Goal: Task Accomplishment & Management: Manage account settings

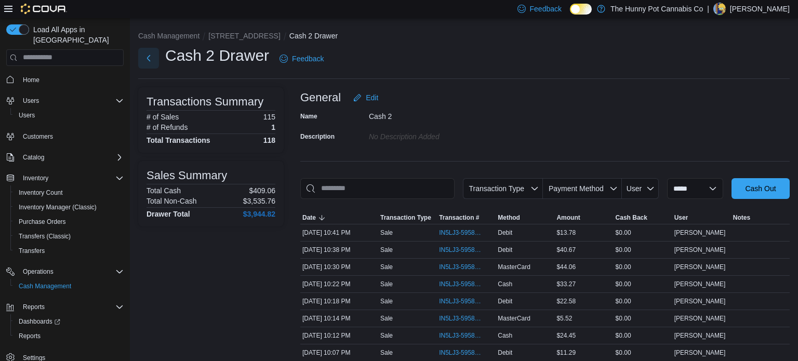
click at [147, 58] on button "Next" at bounding box center [148, 58] width 21 height 21
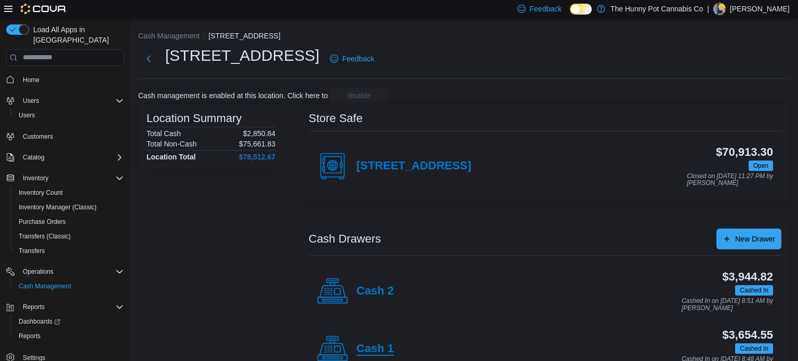
click at [381, 345] on h4 "Cash 1" at bounding box center [374, 349] width 37 height 14
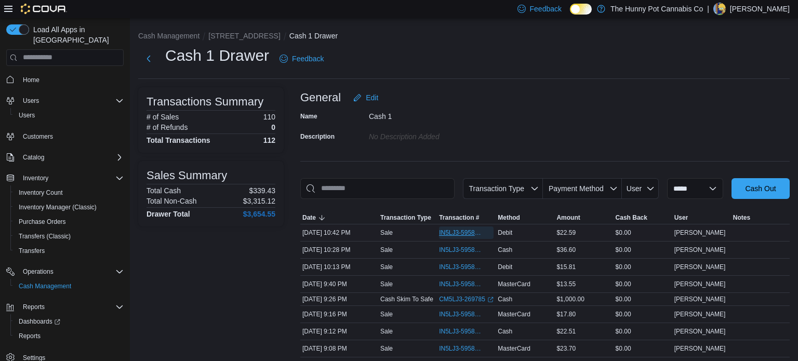
click at [470, 229] on span "IN5LJ3-5958771" at bounding box center [461, 233] width 44 height 8
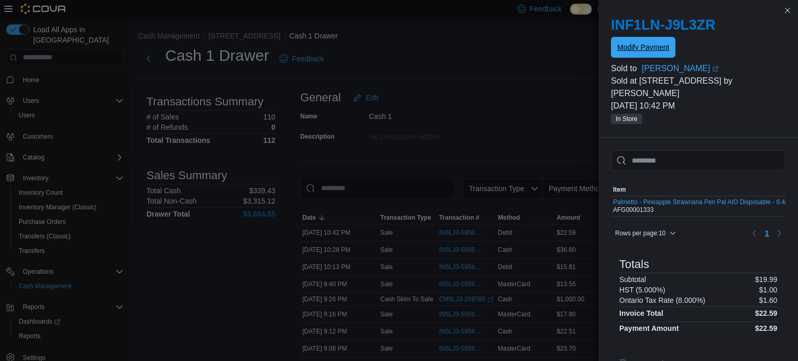
click at [635, 48] on span "Modify Payment" at bounding box center [643, 47] width 52 height 10
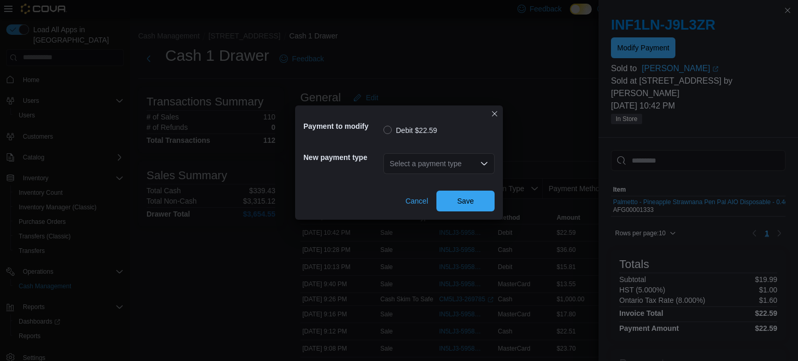
click at [386, 161] on div "Select a payment type" at bounding box center [438, 163] width 111 height 21
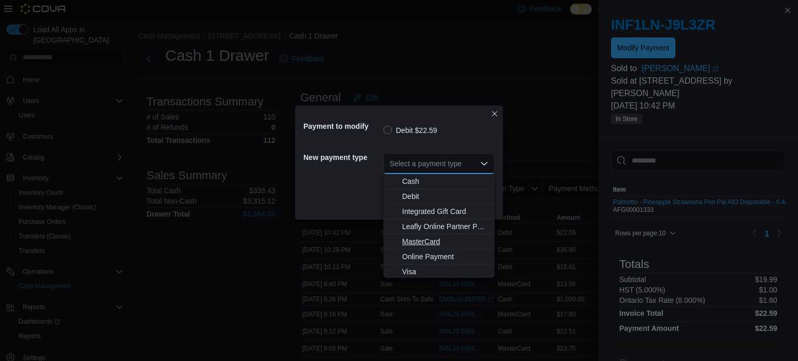
click at [406, 241] on span "MasterCard" at bounding box center [445, 241] width 86 height 10
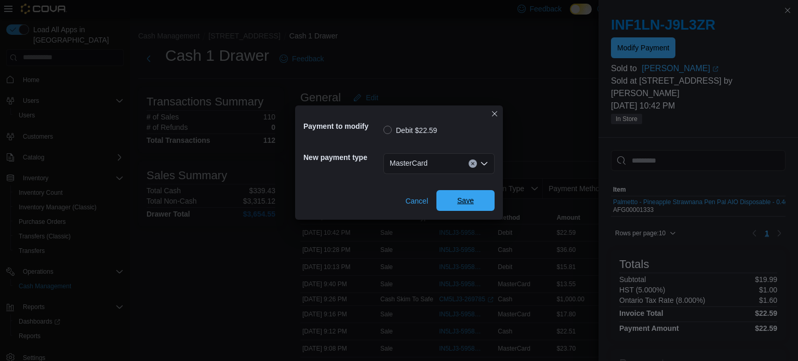
click at [459, 205] on span "Save" at bounding box center [465, 200] width 17 height 10
